Goal: Task Accomplishment & Management: Use online tool/utility

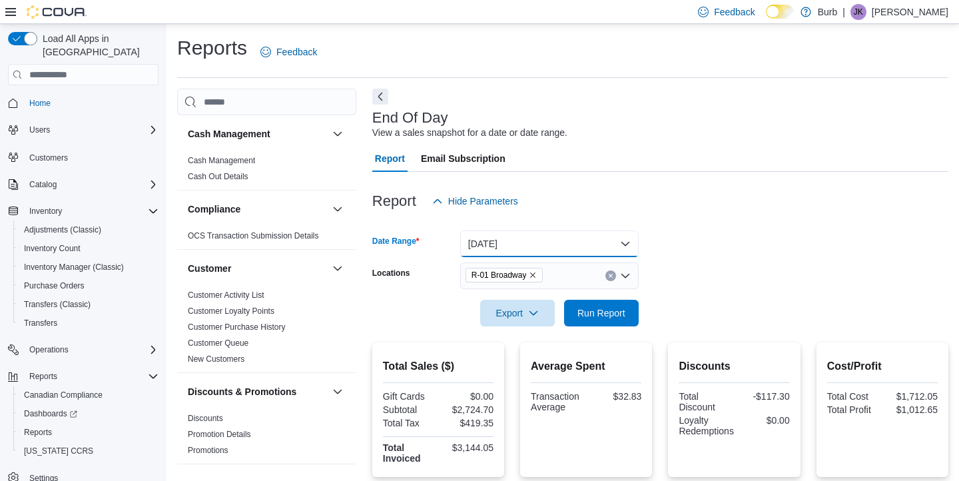
click at [602, 241] on button "[DATE]" at bounding box center [549, 243] width 178 height 27
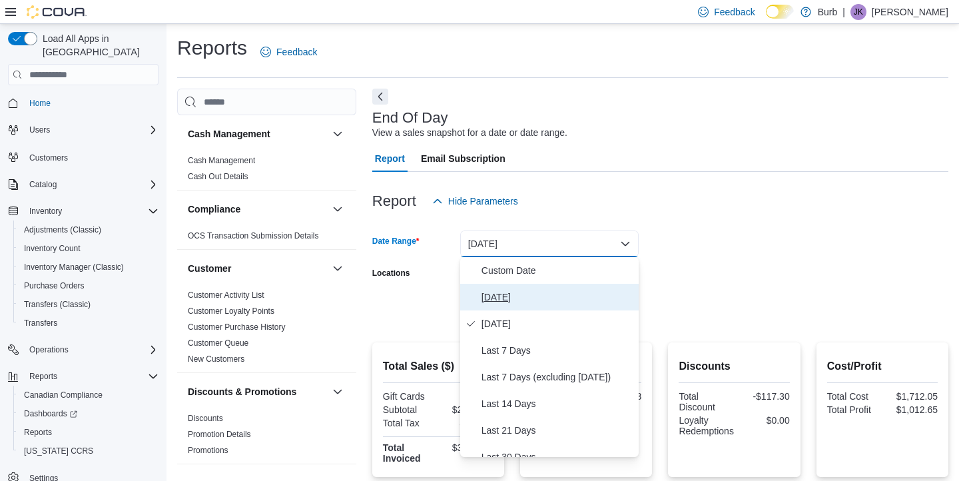
click at [539, 302] on span "[DATE]" at bounding box center [557, 297] width 152 height 16
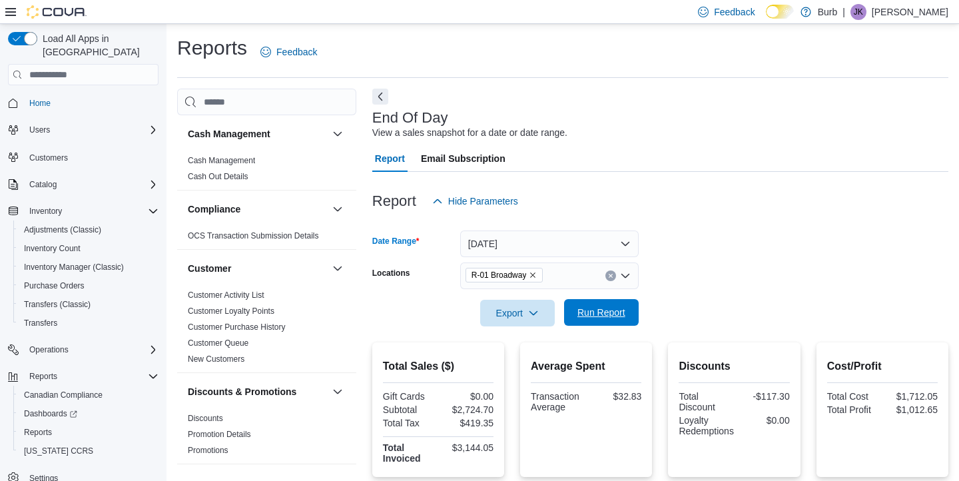
click at [616, 316] on span "Run Report" at bounding box center [601, 312] width 48 height 13
